Goal: Task Accomplishment & Management: Use online tool/utility

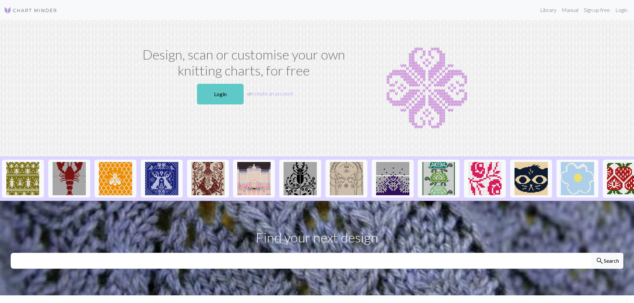
click at [229, 93] on link "Login" at bounding box center [220, 94] width 47 height 21
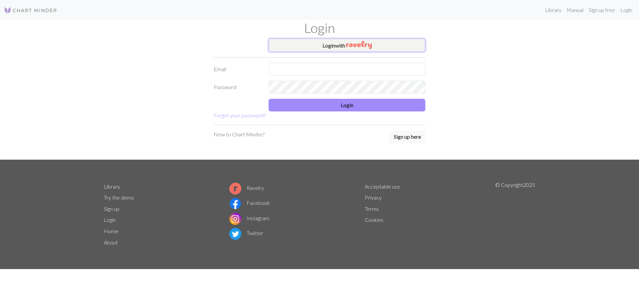
click at [343, 39] on button "Login with" at bounding box center [347, 45] width 157 height 13
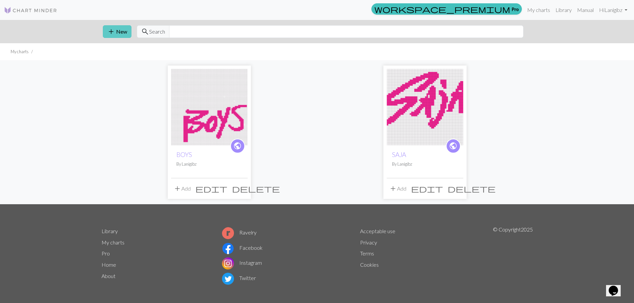
click at [119, 30] on button "add New" at bounding box center [117, 31] width 29 height 13
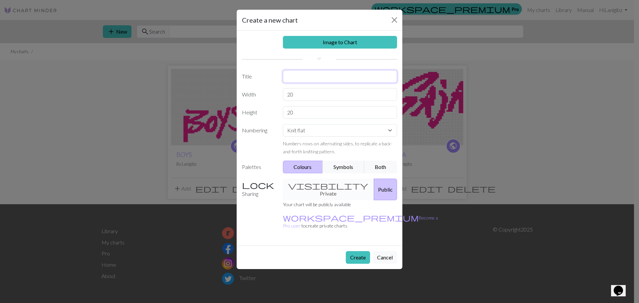
click at [309, 79] on input "text" at bounding box center [340, 76] width 115 height 13
type input "Saja Boys"
drag, startPoint x: 308, startPoint y: 95, endPoint x: 215, endPoint y: 87, distance: 92.9
click at [237, 91] on div "Image to Chart Title Saja Boys Width 20 Height 20 Numbering Knit flat Knit in t…" at bounding box center [320, 138] width 166 height 215
type input "80"
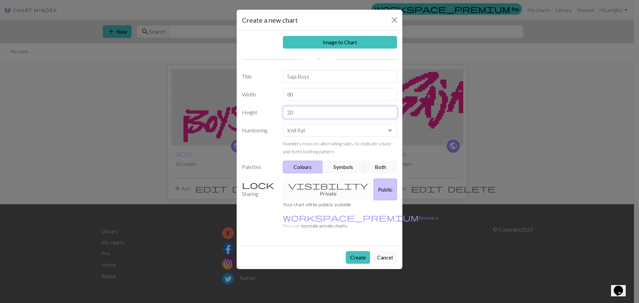
drag, startPoint x: 308, startPoint y: 113, endPoint x: 197, endPoint y: 108, distance: 111.6
click at [197, 110] on div "Create a new chart Image to Chart Title Saja Boys Width 80 Height 20 Numbering …" at bounding box center [319, 151] width 639 height 303
type input "60"
click at [308, 134] on select "Knit flat Knit in the round Lace knitting Cross stitch" at bounding box center [340, 130] width 115 height 13
select select "round"
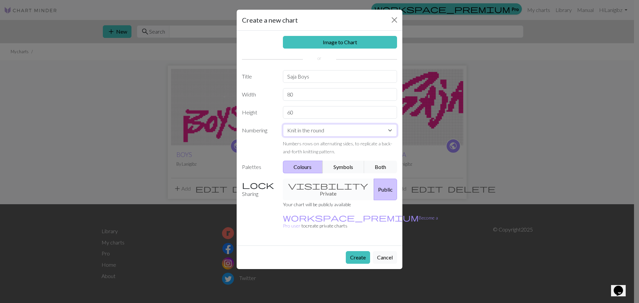
click at [283, 124] on select "Knit flat Knit in the round Lace knitting Cross stitch" at bounding box center [340, 130] width 115 height 13
click at [332, 43] on link "Image to Chart" at bounding box center [340, 42] width 115 height 13
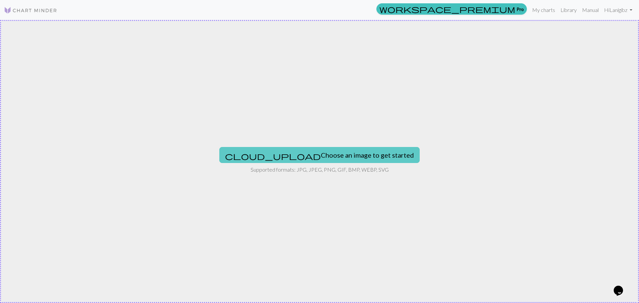
click at [294, 152] on button "cloud_upload Choose an image to get started" at bounding box center [319, 155] width 200 height 16
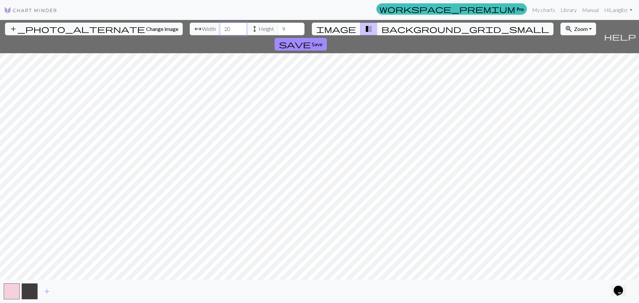
drag, startPoint x: 199, startPoint y: 28, endPoint x: 10, endPoint y: 26, distance: 189.7
click at [50, 29] on div "add_photo_alternate Change image arrow_range Width 20 height Height 9 image tra…" at bounding box center [300, 36] width 601 height 33
type input "80"
drag, startPoint x: 259, startPoint y: 27, endPoint x: 154, endPoint y: 26, distance: 105.2
click at [190, 26] on div "arrow_range Width 80 height Height 9" at bounding box center [247, 29] width 115 height 13
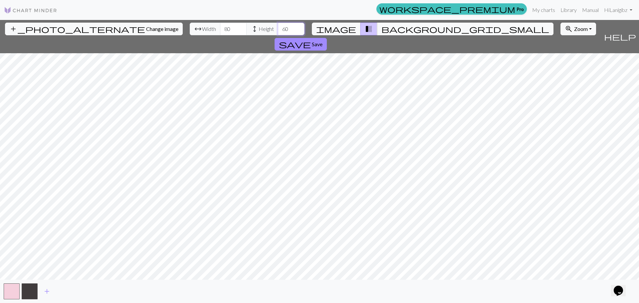
drag, startPoint x: 254, startPoint y: 26, endPoint x: 197, endPoint y: 29, distance: 57.0
click at [198, 29] on div "arrow_range Width 80 height Height 60" at bounding box center [247, 29] width 115 height 13
click at [278, 31] on input "7060" at bounding box center [291, 29] width 27 height 13
click at [278, 28] on input "7060" at bounding box center [291, 29] width 27 height 13
click at [278, 29] on input "7060" at bounding box center [291, 29] width 27 height 13
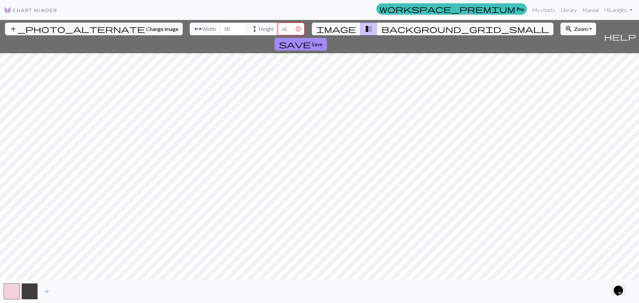
click at [278, 28] on input "6060" at bounding box center [291, 29] width 27 height 13
click at [278, 29] on input "6060" at bounding box center [291, 29] width 27 height 13
click at [259, 29] on span "Height" at bounding box center [266, 29] width 15 height 8
click at [278, 28] on input "6060" at bounding box center [291, 29] width 27 height 13
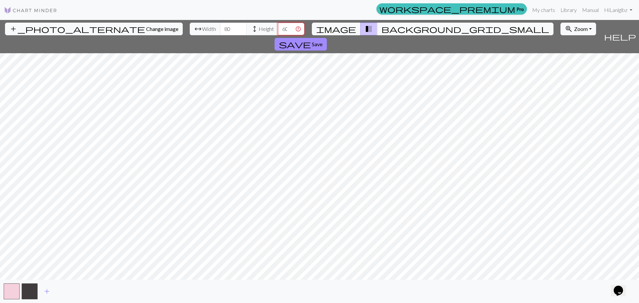
click at [278, 28] on input "6060" at bounding box center [291, 29] width 27 height 13
type input "70"
click at [146, 29] on span "Change image" at bounding box center [162, 29] width 32 height 6
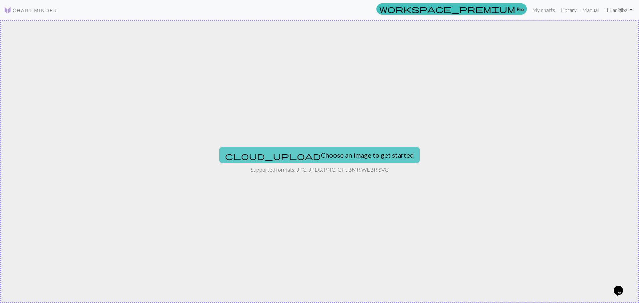
click at [286, 155] on button "cloud_upload Choose an image to get started" at bounding box center [319, 155] width 200 height 16
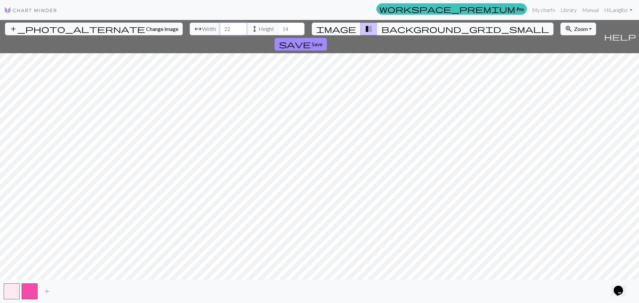
drag, startPoint x: 201, startPoint y: 28, endPoint x: 165, endPoint y: 26, distance: 35.7
click at [220, 26] on input "22" at bounding box center [233, 29] width 27 height 13
drag, startPoint x: 197, startPoint y: 32, endPoint x: 142, endPoint y: 27, distance: 55.2
click at [152, 28] on div "add_photo_alternate Change image arrow_range Width 22 height Height 14 image tr…" at bounding box center [300, 36] width 601 height 33
type input "80"
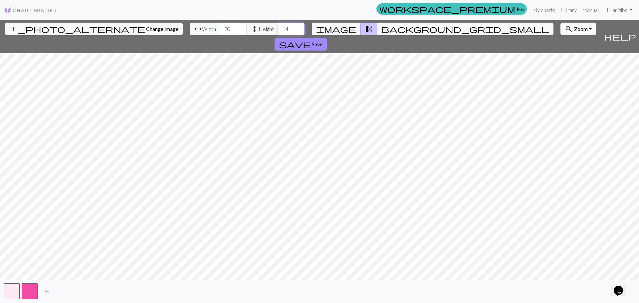
drag, startPoint x: 253, startPoint y: 29, endPoint x: 237, endPoint y: 27, distance: 15.8
click at [237, 27] on div "arrow_range Width 80 height Height 14" at bounding box center [247, 29] width 115 height 13
click at [220, 29] on input "80" at bounding box center [233, 29] width 27 height 13
drag, startPoint x: 256, startPoint y: 31, endPoint x: 186, endPoint y: 24, distance: 69.9
click at [200, 31] on div "arrow_range Width 80 height Height 60" at bounding box center [247, 29] width 115 height 13
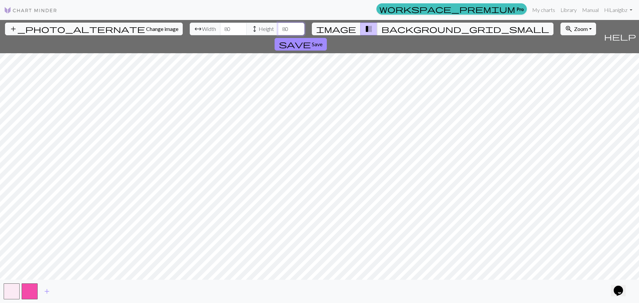
type input "80"
drag, startPoint x: 196, startPoint y: 28, endPoint x: 169, endPoint y: 28, distance: 26.6
click at [190, 28] on div "arrow_range Width 80 height Height 80" at bounding box center [247, 29] width 115 height 13
click at [377, 26] on button "background_grid_small" at bounding box center [465, 29] width 176 height 13
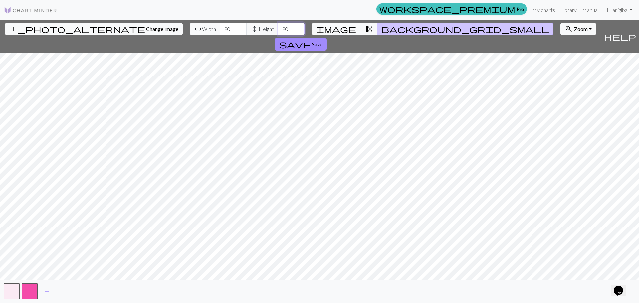
drag, startPoint x: 254, startPoint y: 28, endPoint x: 236, endPoint y: 29, distance: 17.7
click at [236, 29] on div "arrow_range Width 80 height Height 80" at bounding box center [247, 29] width 115 height 13
drag, startPoint x: 200, startPoint y: 30, endPoint x: 143, endPoint y: 30, distance: 56.6
click at [152, 30] on div "add_photo_alternate Change image arrow_range Width 80 height Height 80 image tr…" at bounding box center [300, 36] width 601 height 33
type input "6"
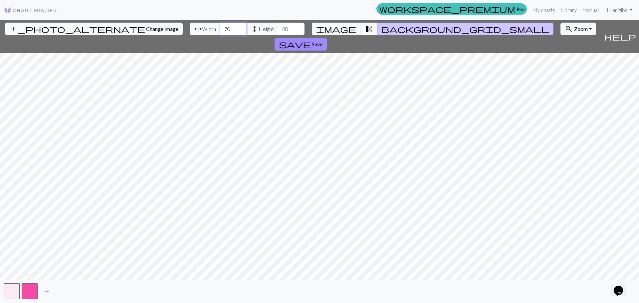
drag, startPoint x: 195, startPoint y: 27, endPoint x: 101, endPoint y: 28, distance: 94.2
click at [135, 27] on div "add_photo_alternate Change image arrow_range Width 70 height Height 80 image tr…" at bounding box center [300, 36] width 601 height 33
type input "50"
drag, startPoint x: 258, startPoint y: 28, endPoint x: 204, endPoint y: 28, distance: 53.9
click at [204, 28] on div "arrow_range Width 50 height Height 80" at bounding box center [247, 29] width 115 height 13
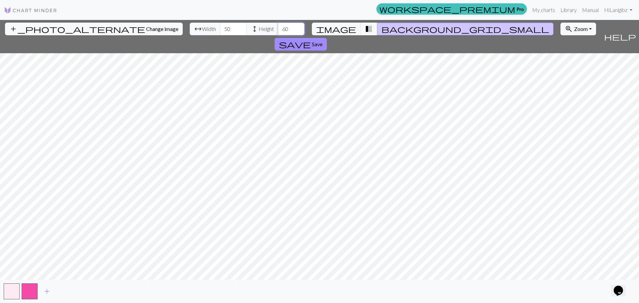
drag, startPoint x: 255, startPoint y: 28, endPoint x: 198, endPoint y: 36, distance: 56.7
click at [203, 36] on div "add_photo_alternate Change image arrow_range Width 50 height Height 60 image tr…" at bounding box center [300, 36] width 601 height 33
drag, startPoint x: 192, startPoint y: 14, endPoint x: 348, endPoint y: 1, distance: 156.0
click at [348, 1] on nav "workspace_premium Pro My charts Library Manual Hi Lanigibz Account settings Log…" at bounding box center [319, 10] width 639 height 20
drag, startPoint x: 253, startPoint y: 27, endPoint x: 205, endPoint y: 25, distance: 48.7
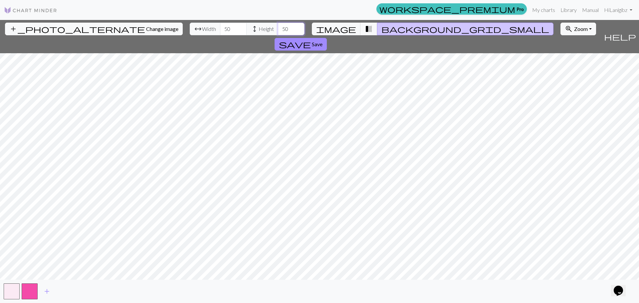
click at [205, 25] on div "arrow_range Width 50 height Height 50" at bounding box center [247, 29] width 115 height 13
type input "70"
drag, startPoint x: 195, startPoint y: 29, endPoint x: 87, endPoint y: 20, distance: 108.9
click at [111, 24] on div "add_photo_alternate Change image arrow_range Width 50 height Height 70 image tr…" at bounding box center [300, 36] width 601 height 33
click at [133, 31] on div "add_photo_alternate Change image arrow_range Width 70 height Height 70 image tr…" at bounding box center [300, 36] width 601 height 33
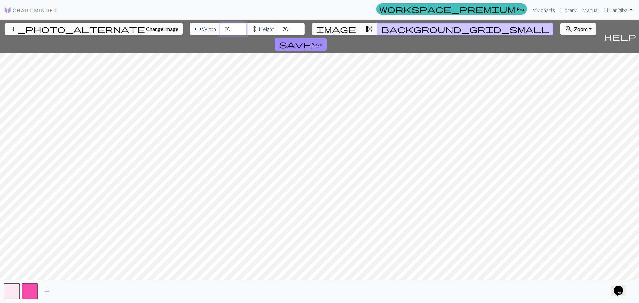
type input "80"
click at [329, 297] on div "add_photo_alternate Change image arrow_range Width 80 height Height 70 image tr…" at bounding box center [319, 161] width 639 height 283
